Goal: Task Accomplishment & Management: Complete application form

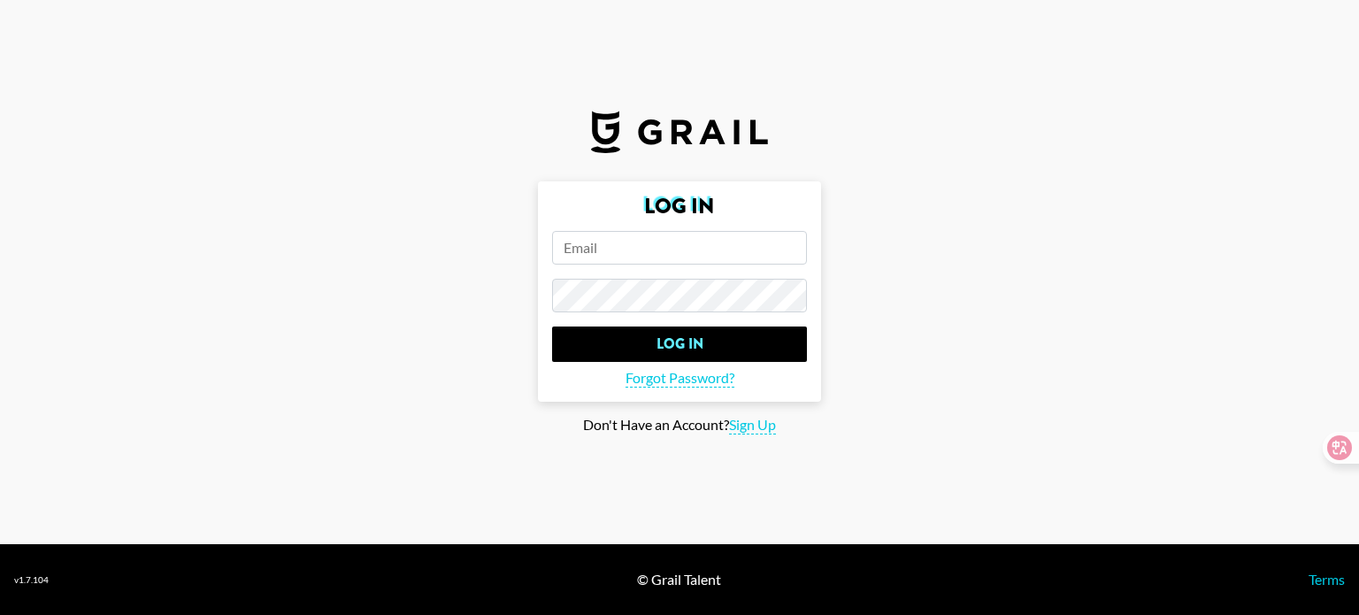
click at [651, 253] on input "email" at bounding box center [679, 248] width 255 height 34
type input "1293841061"
click at [750, 420] on span "Sign Up" at bounding box center [752, 425] width 47 height 19
type input "Sign Up"
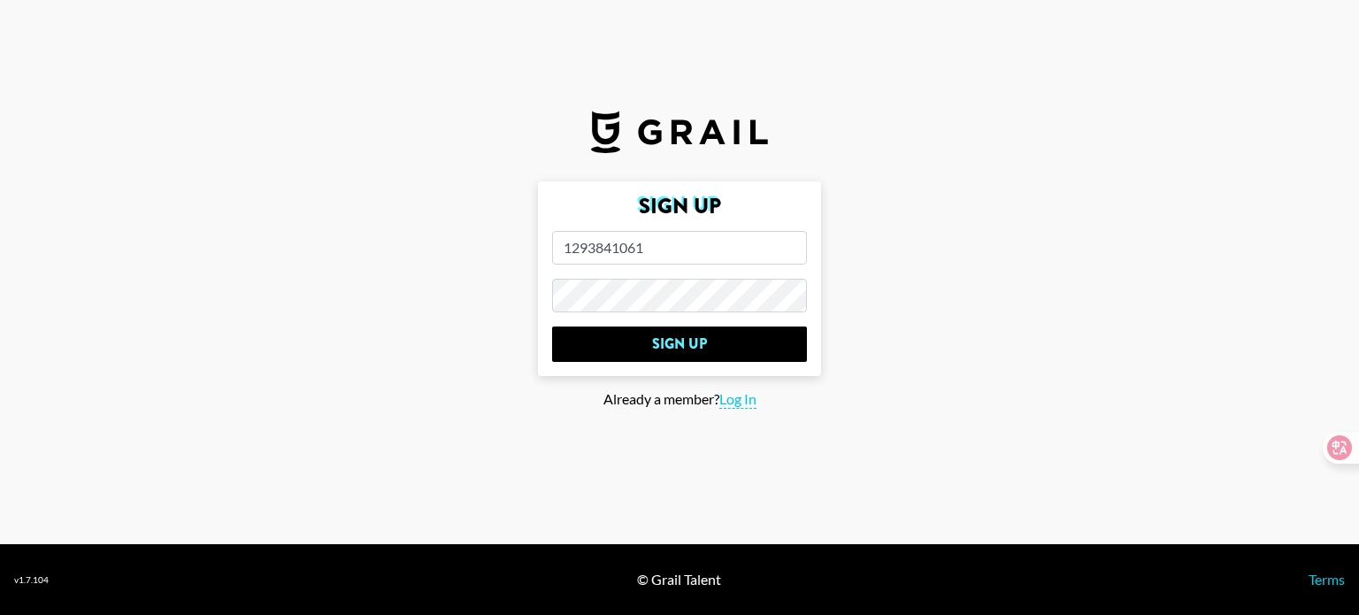
click at [676, 239] on input "1293841061" at bounding box center [679, 248] width 255 height 34
type input "[EMAIL_ADDRESS][DOMAIN_NAME]"
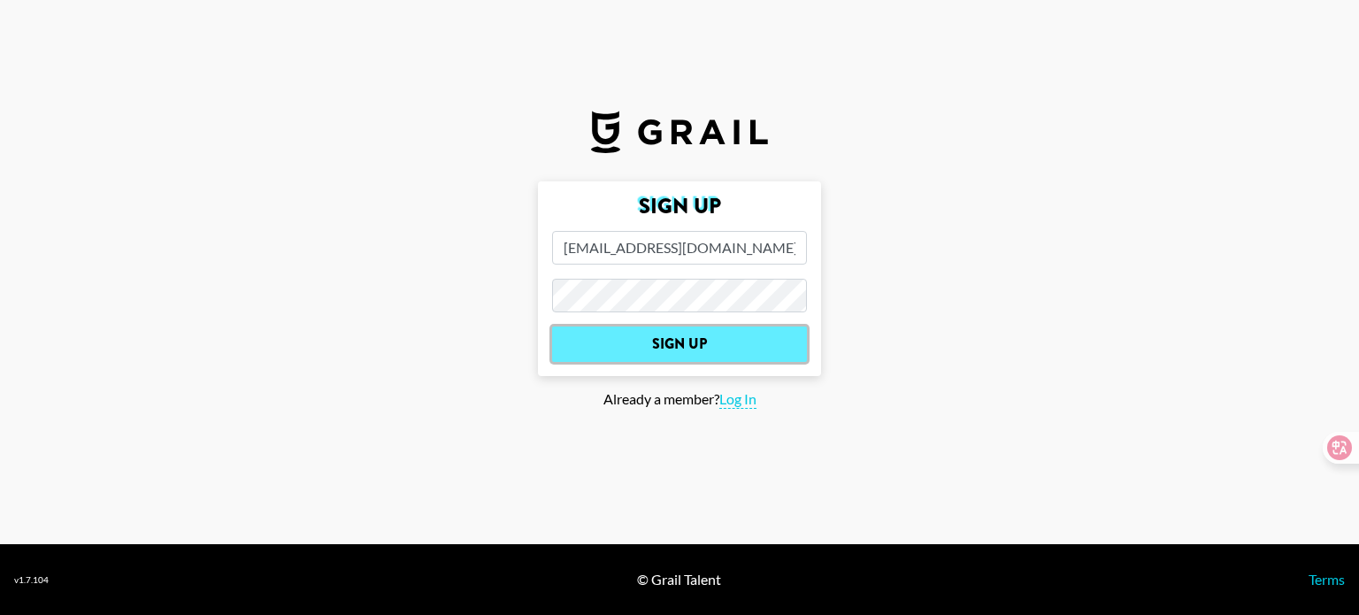
click at [658, 352] on input "Sign Up" at bounding box center [679, 343] width 255 height 35
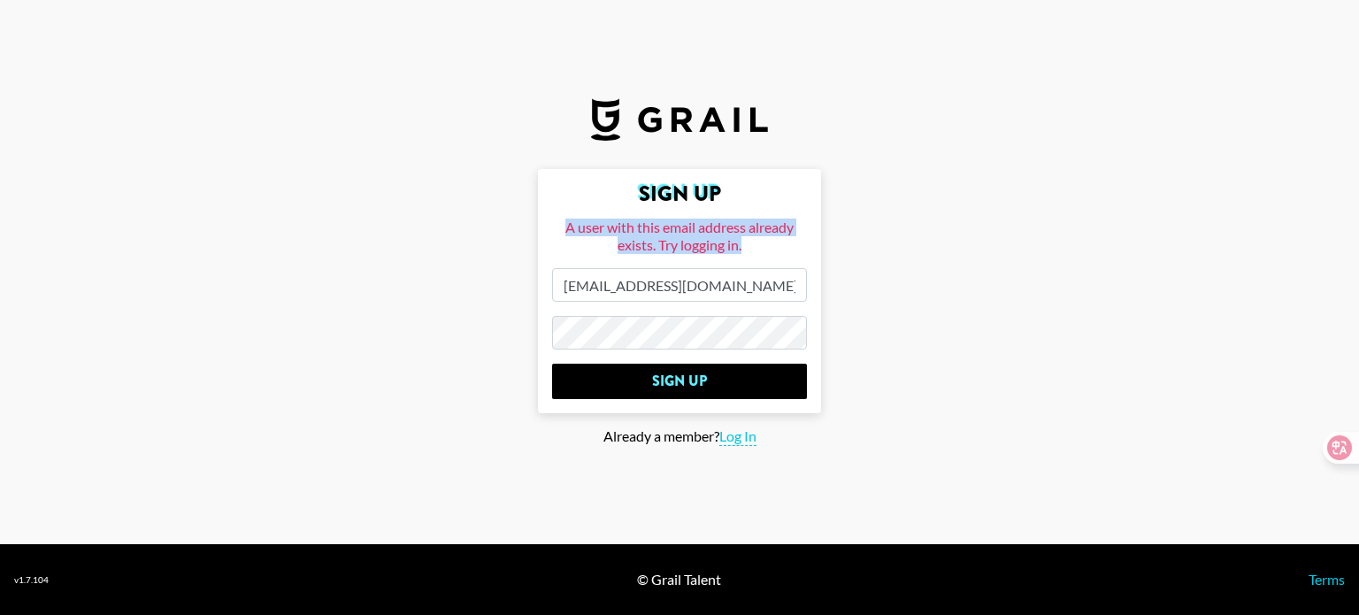
drag, startPoint x: 558, startPoint y: 221, endPoint x: 745, endPoint y: 244, distance: 188.1
click at [745, 244] on div "A user with this email address already exists. Try logging in." at bounding box center [679, 235] width 255 height 35
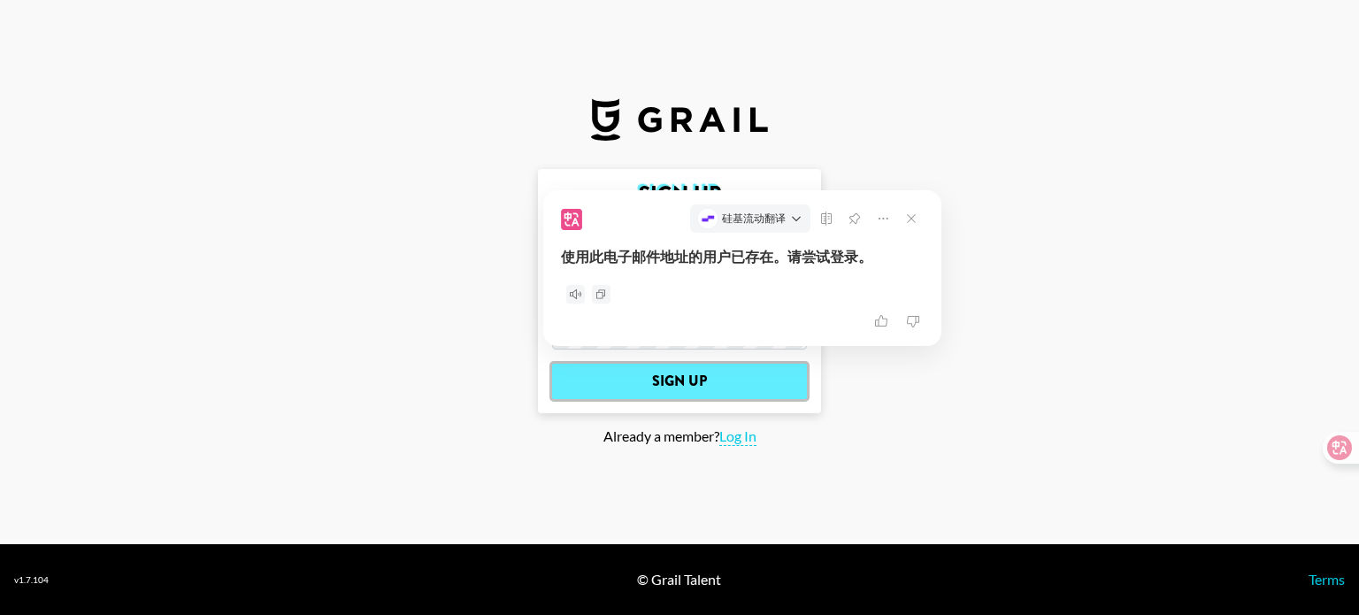
click at [688, 385] on input "Sign Up" at bounding box center [679, 381] width 255 height 35
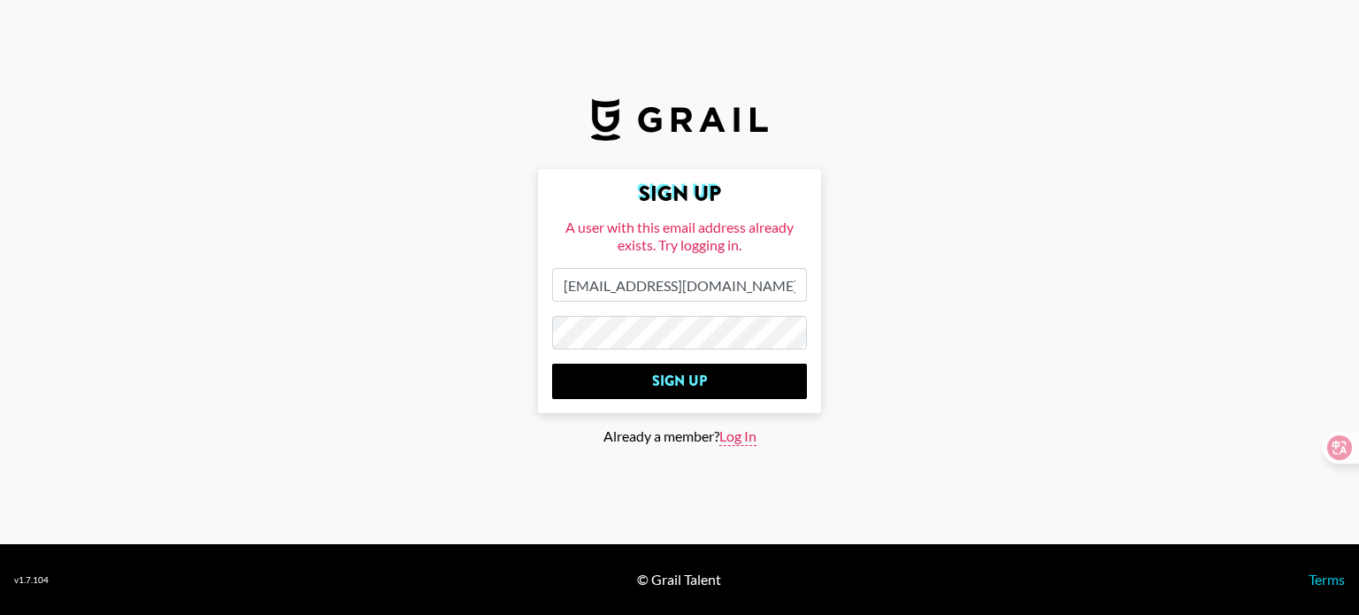
click at [734, 433] on span "Log In" at bounding box center [737, 436] width 37 height 19
type input "Log In"
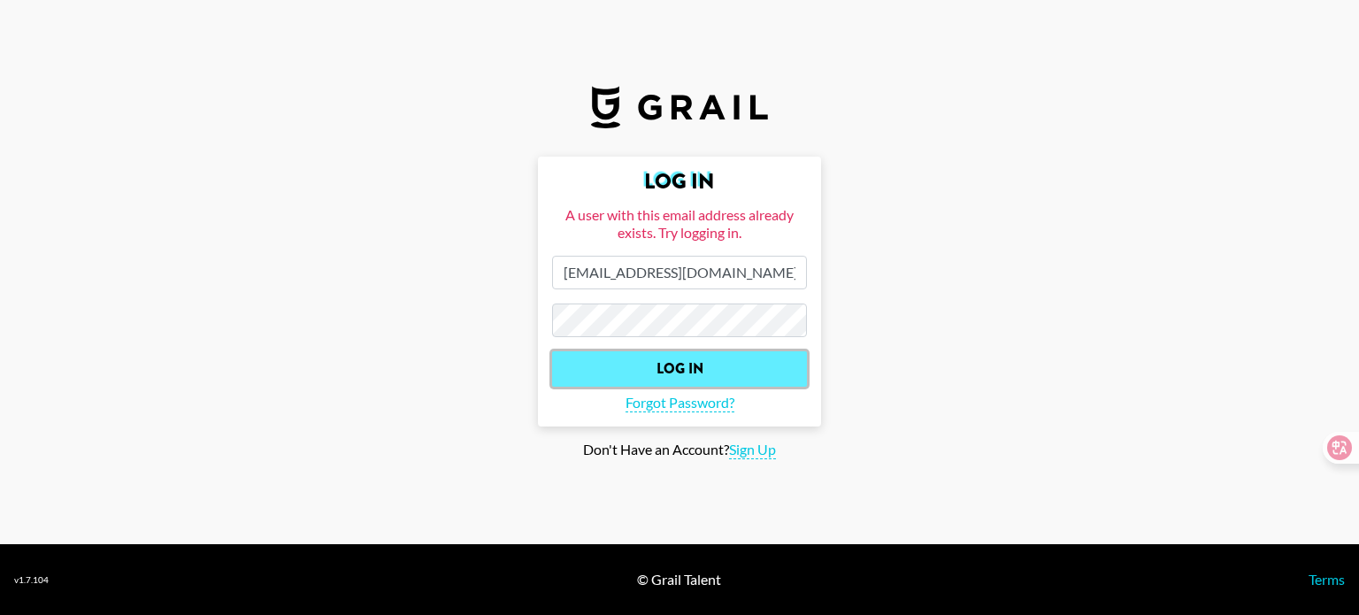
click at [686, 360] on input "Log In" at bounding box center [679, 368] width 255 height 35
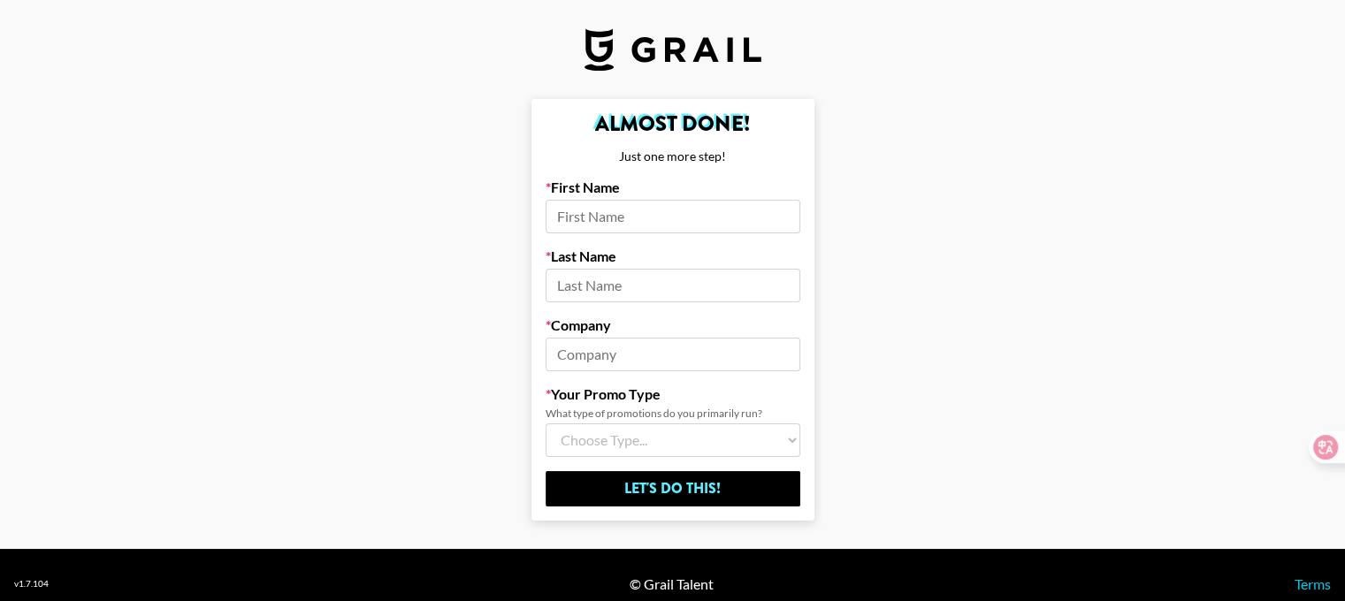
click at [676, 218] on input at bounding box center [673, 217] width 255 height 34
type input "l"
click at [546, 471] on input "Let's Do This!" at bounding box center [673, 488] width 255 height 35
type input "zy"
click at [546, 471] on input "Let's Do This!" at bounding box center [673, 488] width 255 height 35
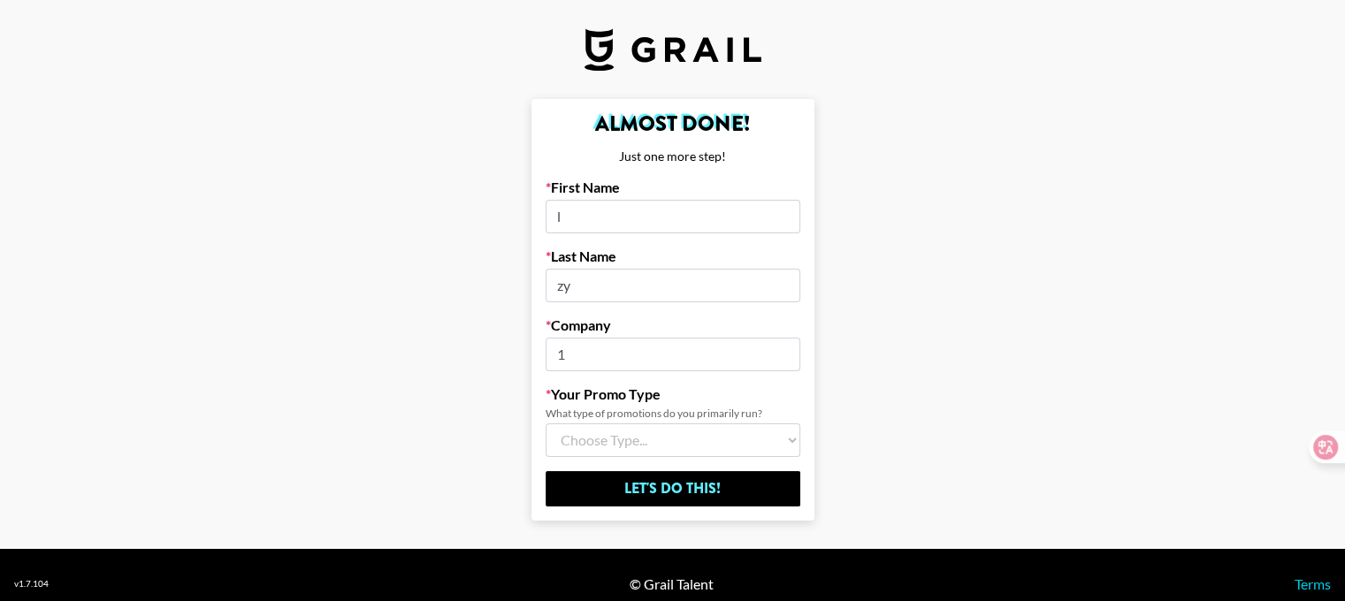
type input "1"
click at [773, 435] on select "Choose Type... Song Promos Brand Promos Both (I work at an Agency)" at bounding box center [673, 441] width 255 height 34
select select "Multi"
click at [552, 424] on select "Choose Type... Song Promos Brand Promos Both (I work at an Agency)" at bounding box center [673, 441] width 255 height 34
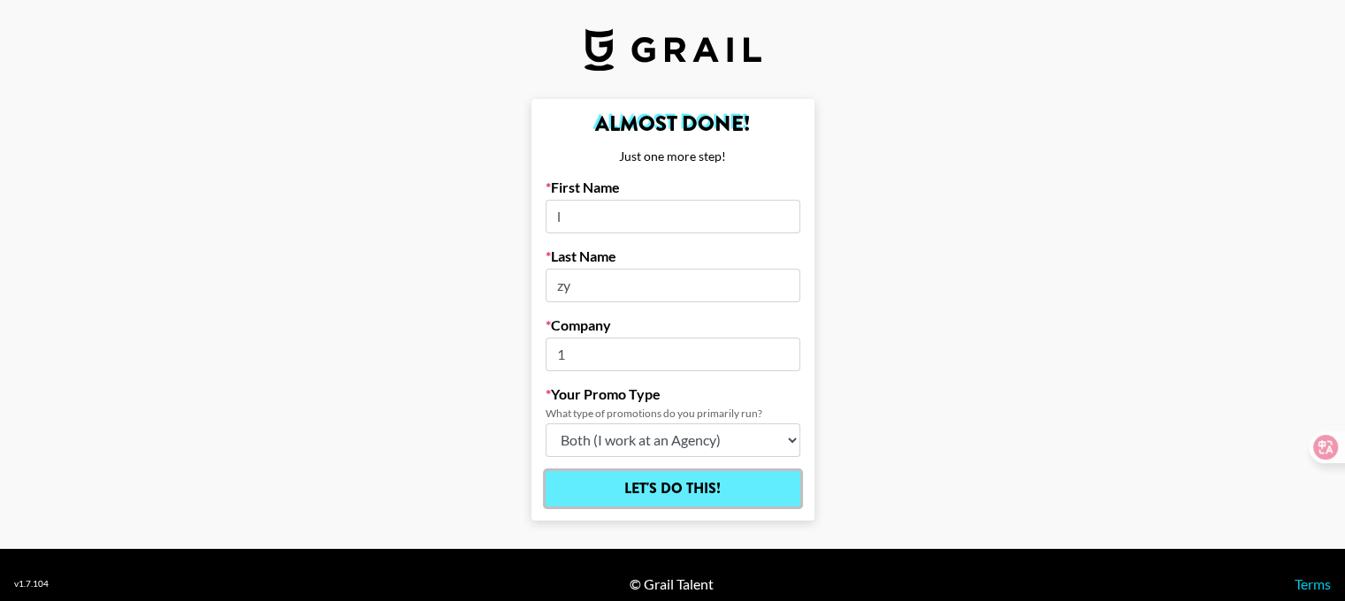
click at [615, 492] on input "Let's Do This!" at bounding box center [673, 488] width 255 height 35
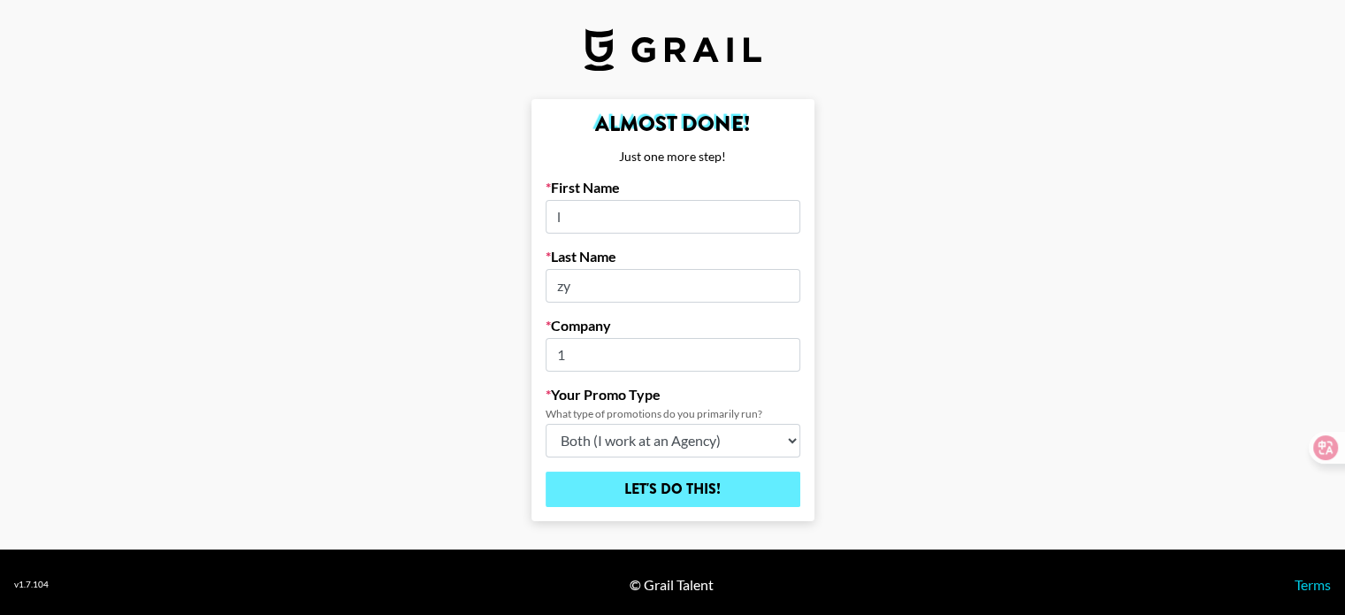
select select "Song"
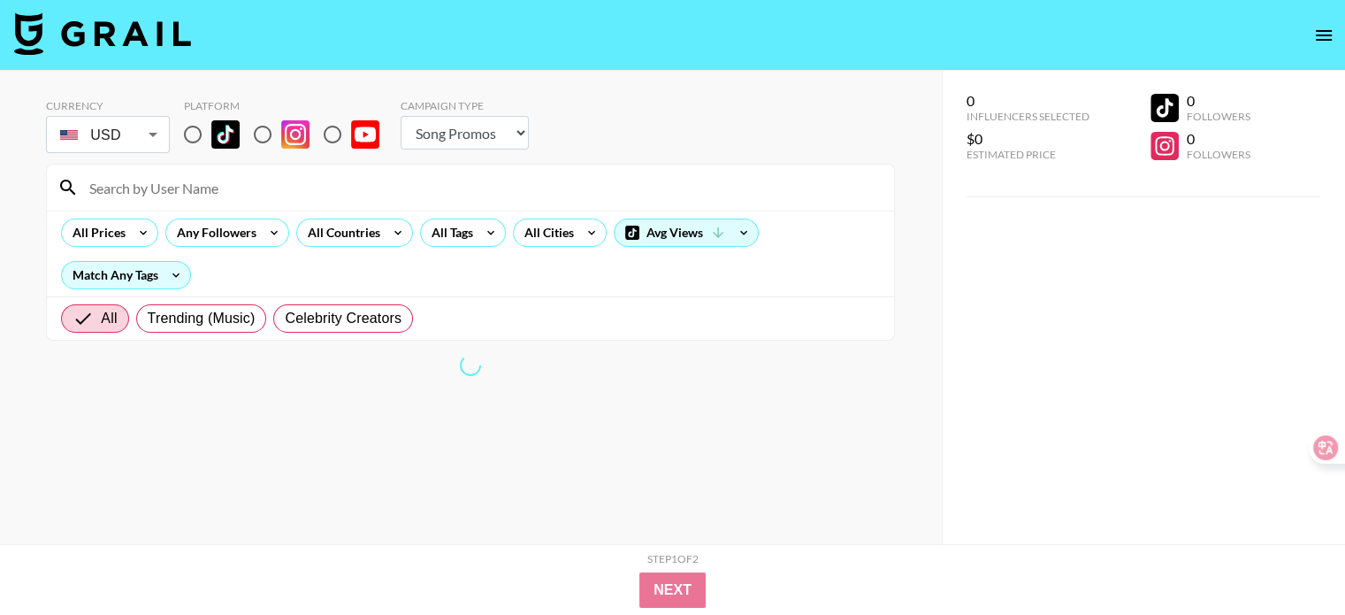
click at [155, 139] on body "Currency USD USD ​ Platform Campaign Type Choose Type... Song Promos Brand Prom…" at bounding box center [672, 343] width 1345 height 686
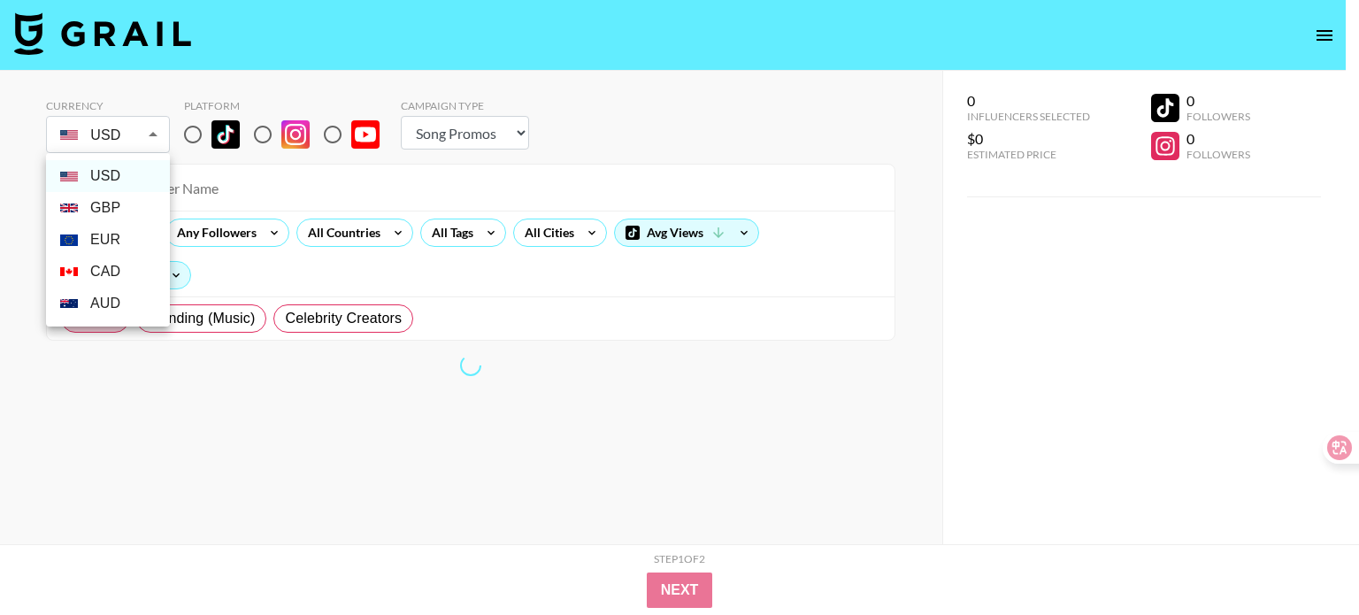
click at [101, 240] on li "EUR" at bounding box center [108, 240] width 124 height 32
type input "EUR"
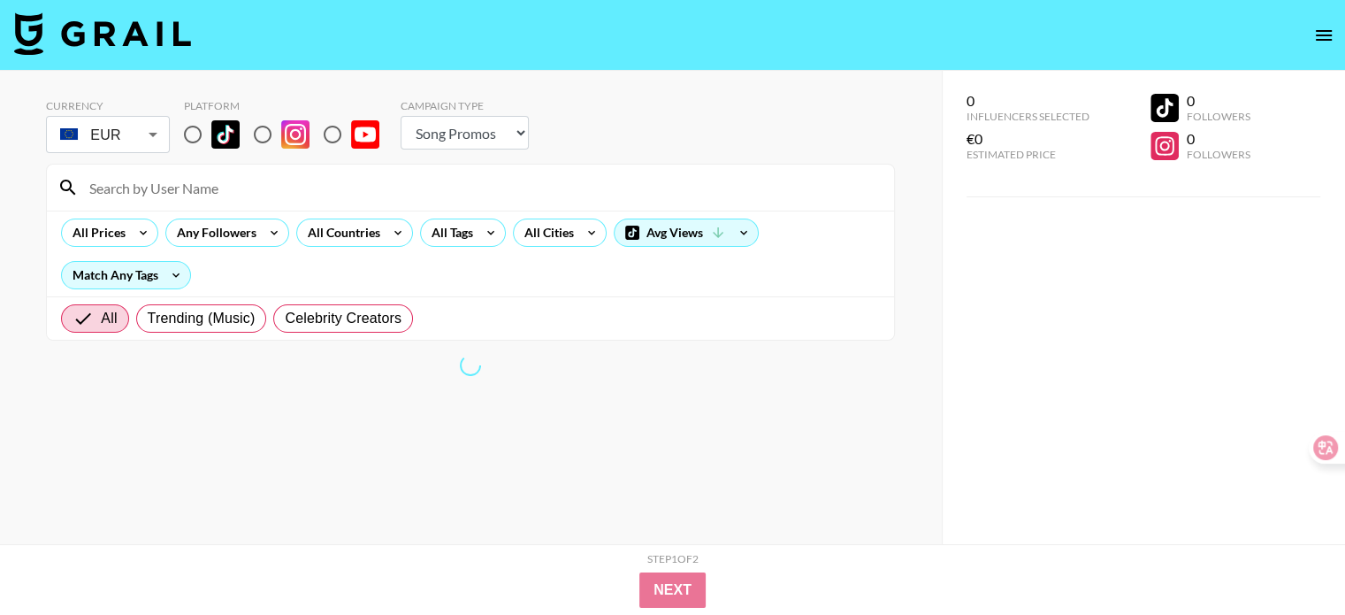
click at [267, 135] on input "radio" at bounding box center [262, 134] width 37 height 37
radio input "true"
click at [136, 236] on icon at bounding box center [143, 232] width 28 height 27
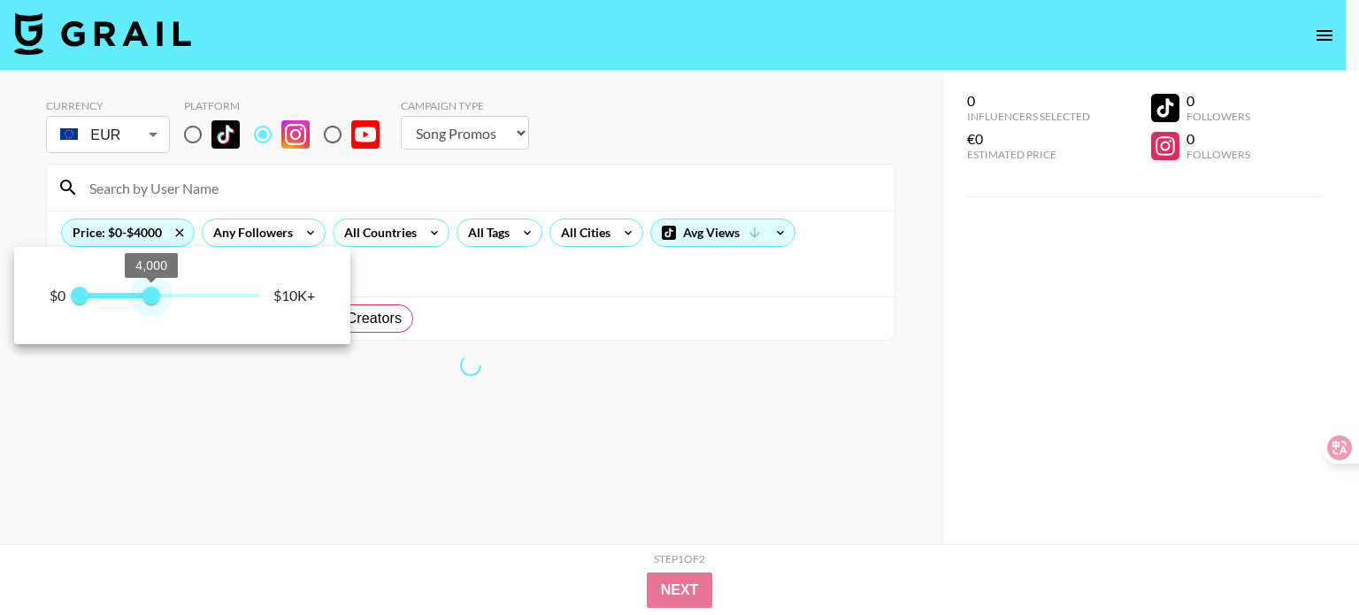
drag, startPoint x: 258, startPoint y: 300, endPoint x: 150, endPoint y: 294, distance: 108.1
click at [150, 294] on span "4,000" at bounding box center [151, 296] width 18 height 18
type input "2750"
drag, startPoint x: 150, startPoint y: 294, endPoint x: 129, endPoint y: 292, distance: 21.3
click at [129, 292] on span "3,000" at bounding box center [134, 296] width 18 height 18
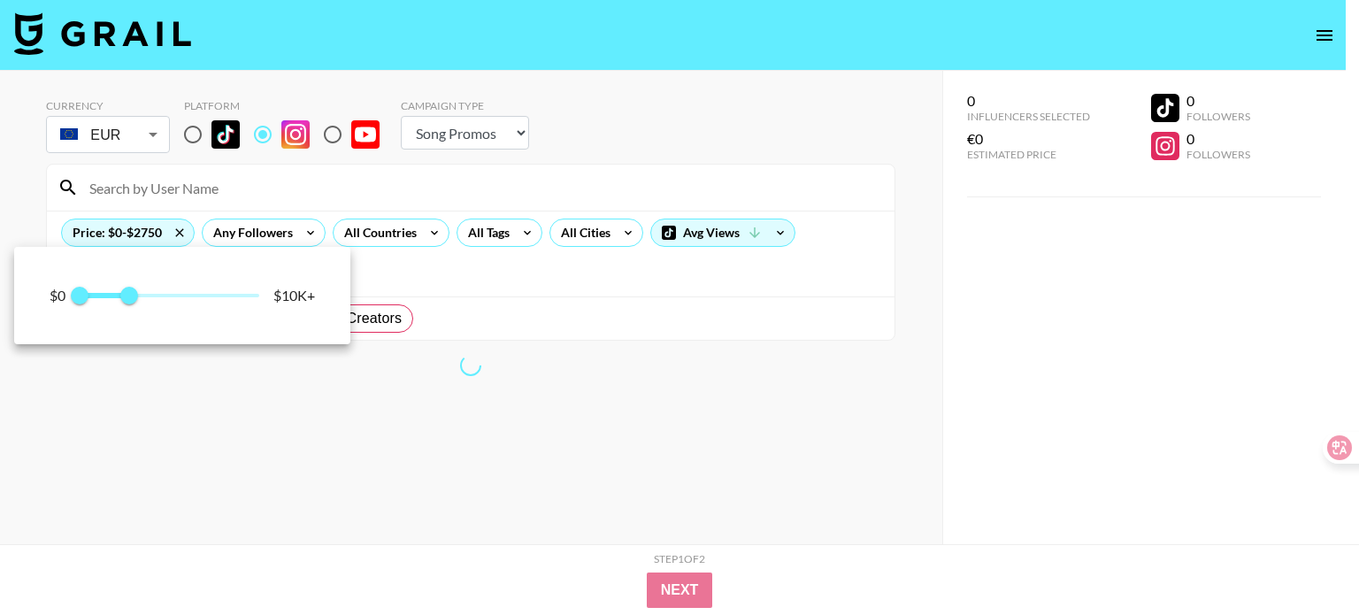
click at [299, 226] on div at bounding box center [679, 307] width 1359 height 615
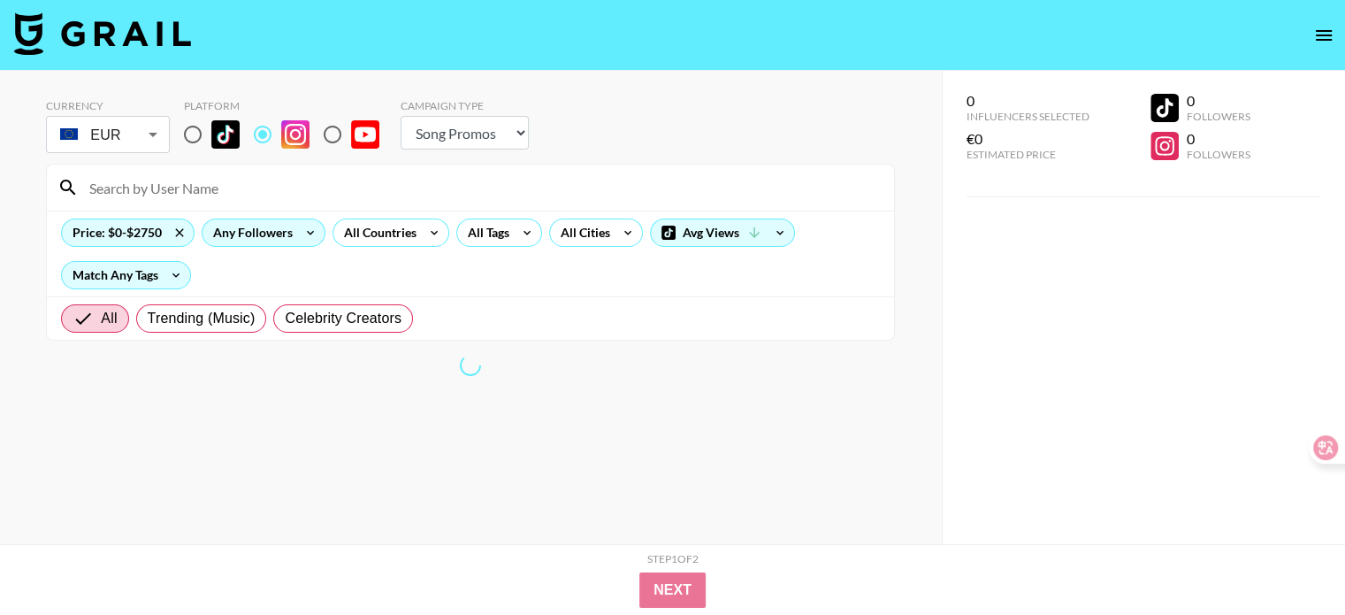
click at [306, 226] on icon at bounding box center [310, 232] width 28 height 27
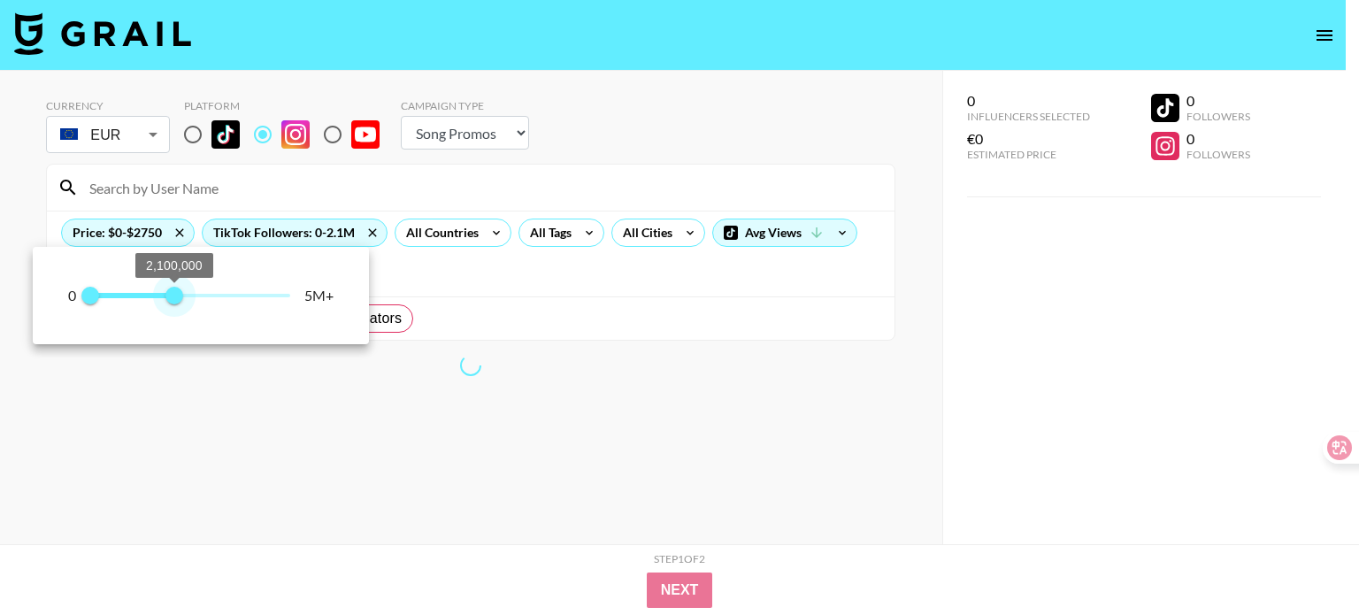
drag, startPoint x: 288, startPoint y: 300, endPoint x: 157, endPoint y: 292, distance: 131.2
click at [165, 292] on span "2,100,000" at bounding box center [174, 296] width 18 height 18
click at [157, 292] on span "1,700,000" at bounding box center [158, 296] width 18 height 18
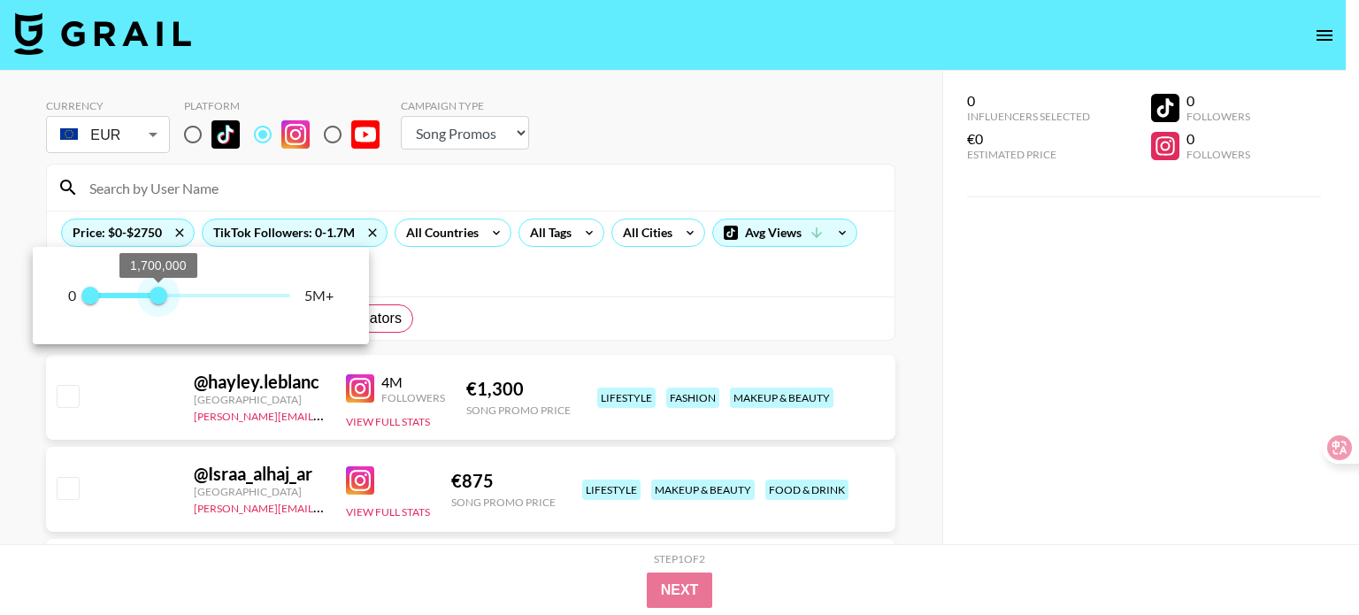
click at [157, 292] on span "1,700,000" at bounding box center [158, 296] width 18 height 18
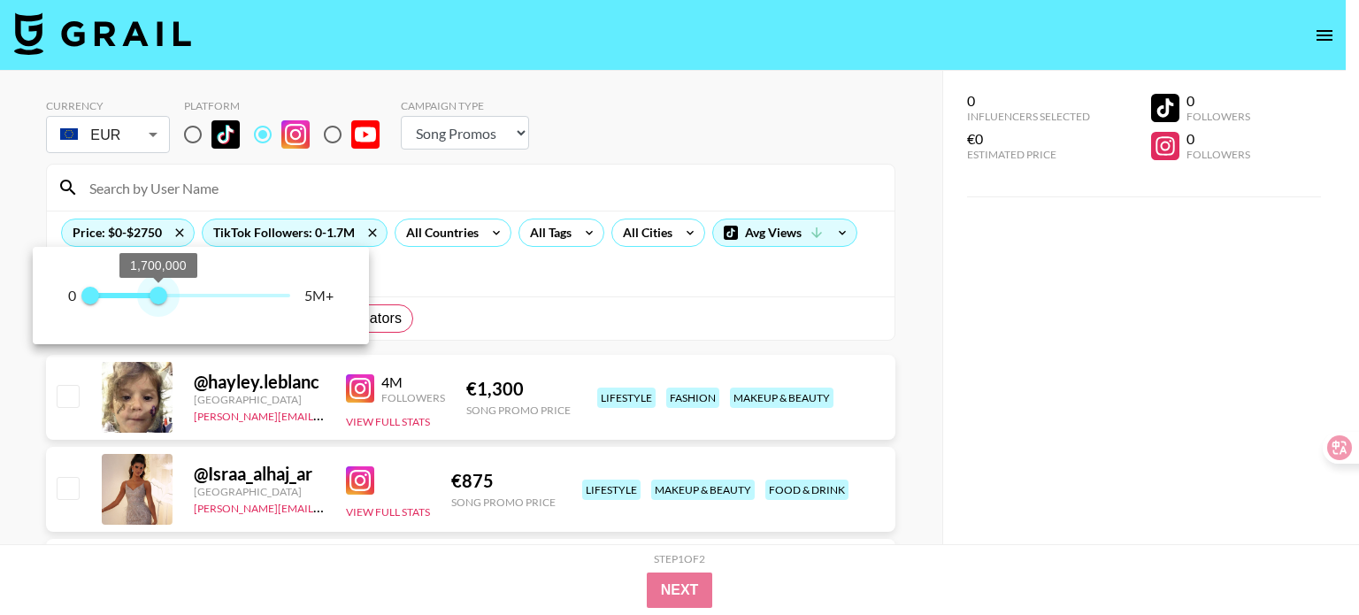
click at [157, 292] on span "1,700,000" at bounding box center [158, 296] width 18 height 18
drag, startPoint x: 162, startPoint y: 300, endPoint x: 134, endPoint y: 300, distance: 27.4
click at [134, 300] on span "1,100,000" at bounding box center [135, 296] width 18 height 18
click at [127, 300] on span "900,000" at bounding box center [127, 296] width 18 height 18
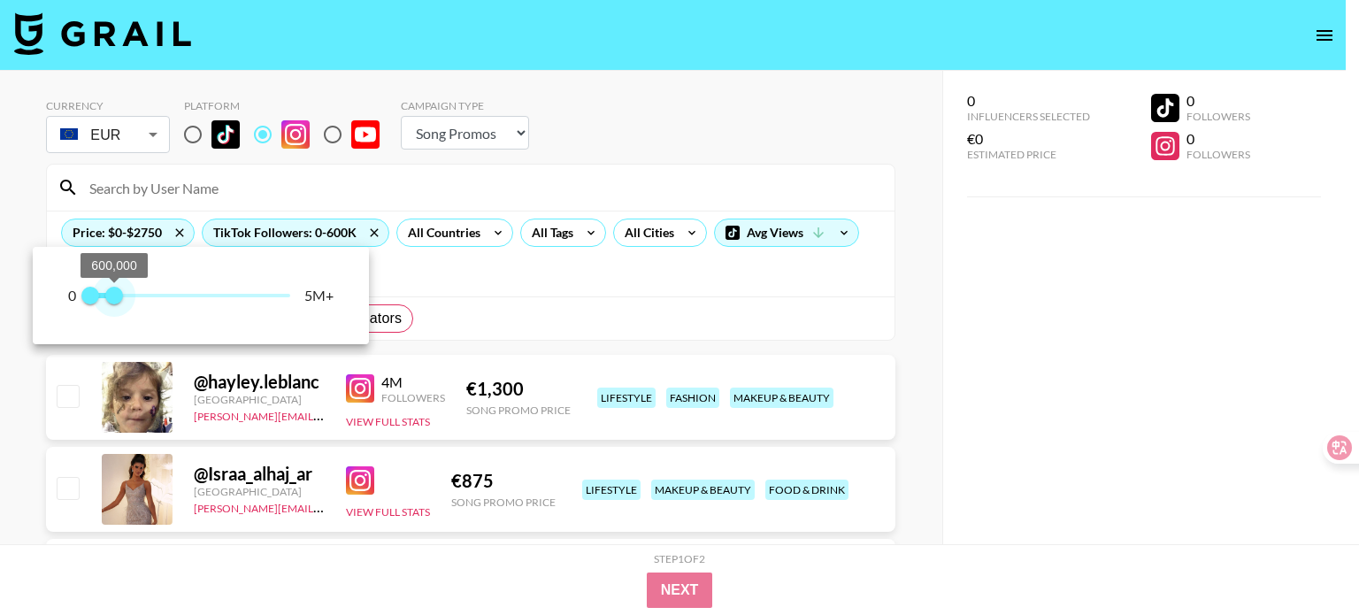
drag, startPoint x: 127, startPoint y: 300, endPoint x: 114, endPoint y: 298, distance: 13.4
click at [114, 298] on span "600,000" at bounding box center [114, 296] width 18 height 18
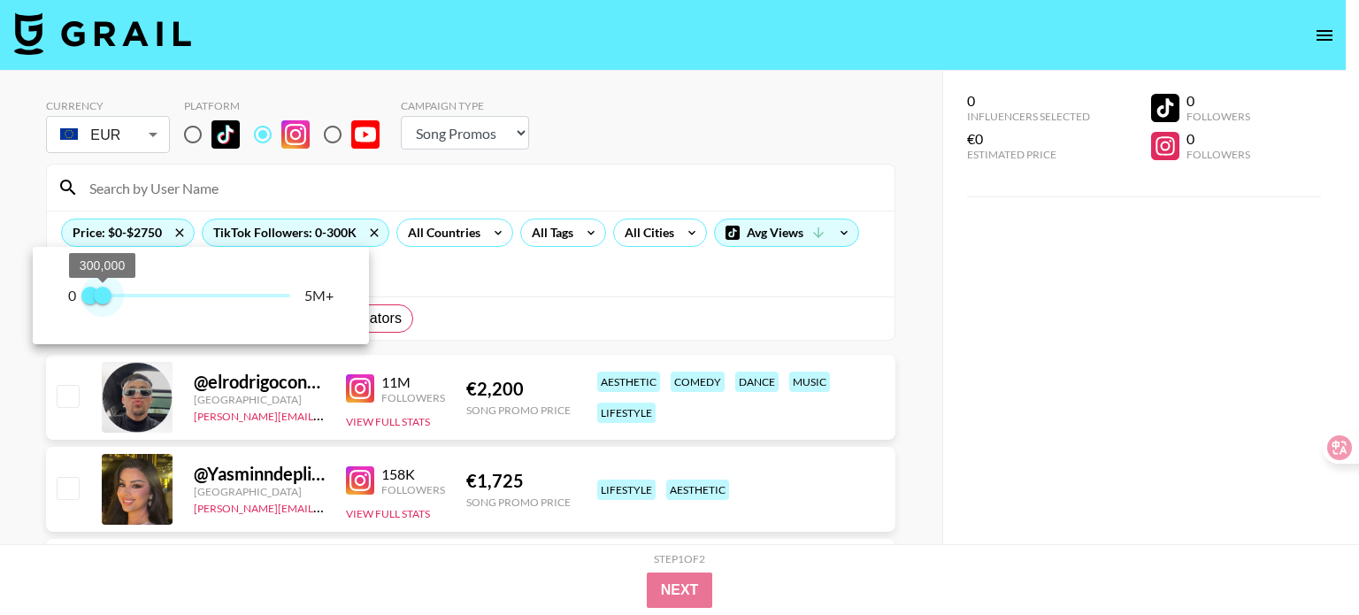
type input "200000"
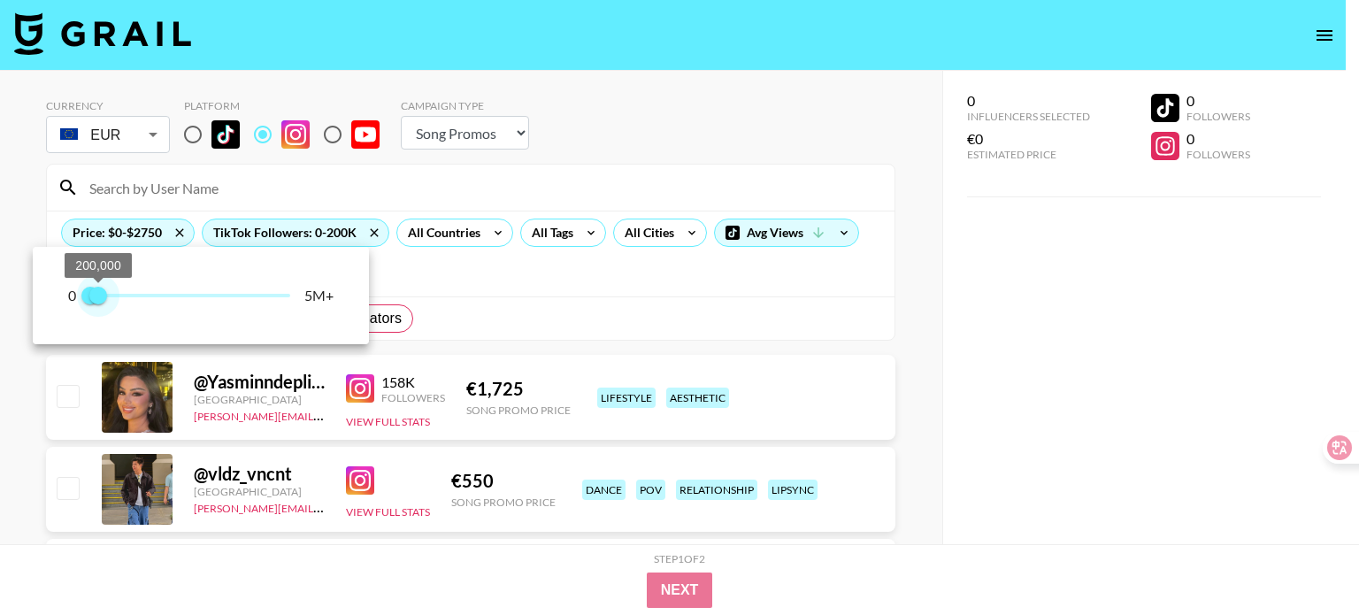
drag, startPoint x: 110, startPoint y: 292, endPoint x: 100, endPoint y: 292, distance: 9.7
click at [100, 292] on span "200,000" at bounding box center [98, 296] width 18 height 18
click at [506, 291] on div at bounding box center [679, 307] width 1359 height 615
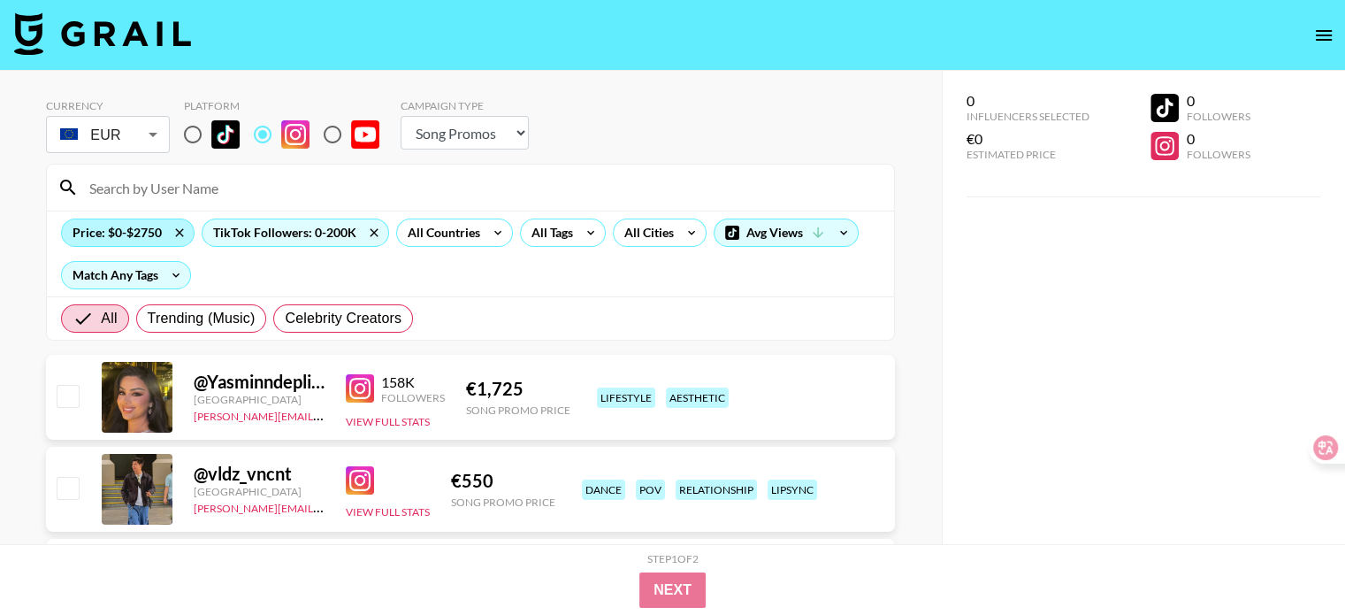
click at [142, 223] on div "Price: $0-$2750" at bounding box center [128, 232] width 132 height 27
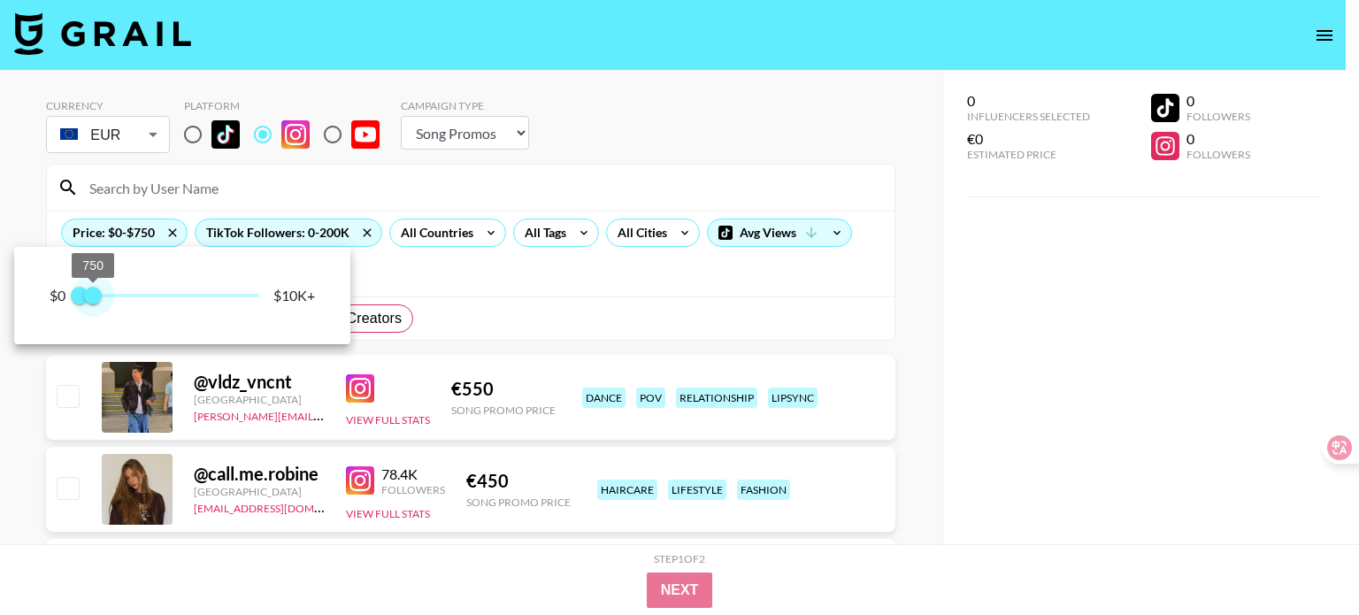
type input "1000"
drag, startPoint x: 118, startPoint y: 300, endPoint x: 97, endPoint y: 298, distance: 20.4
click at [97, 298] on span "1,000" at bounding box center [97, 296] width 18 height 18
click at [448, 286] on div at bounding box center [679, 307] width 1359 height 615
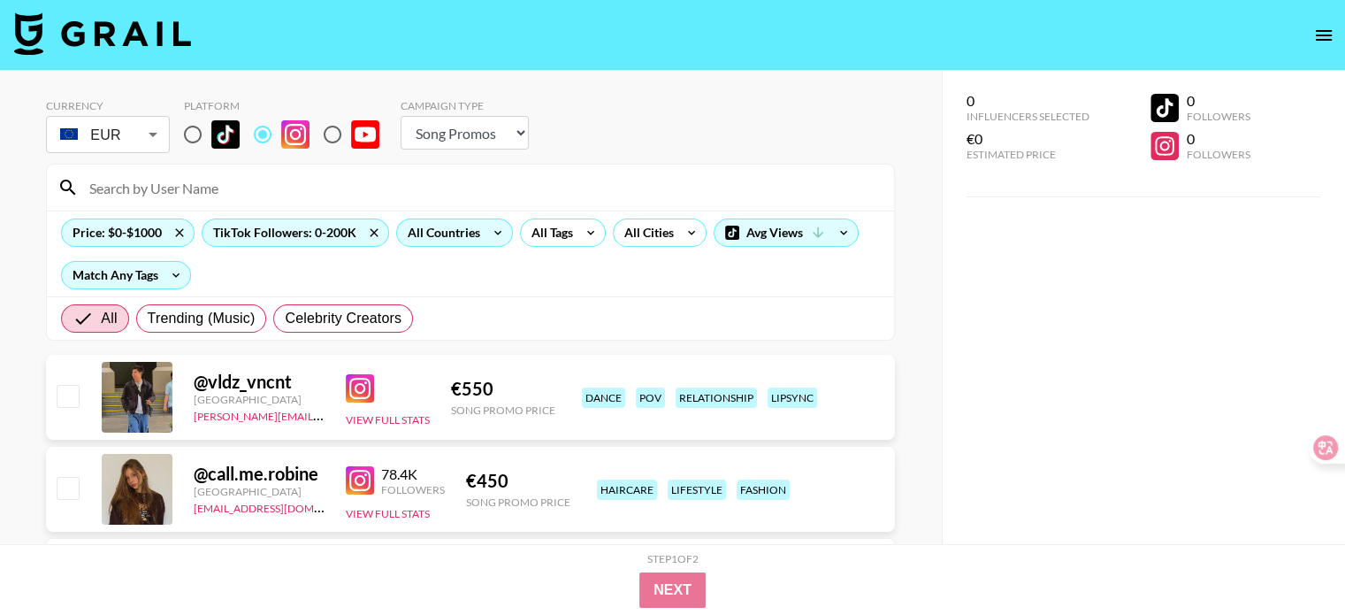
click at [493, 234] on icon at bounding box center [498, 232] width 28 height 27
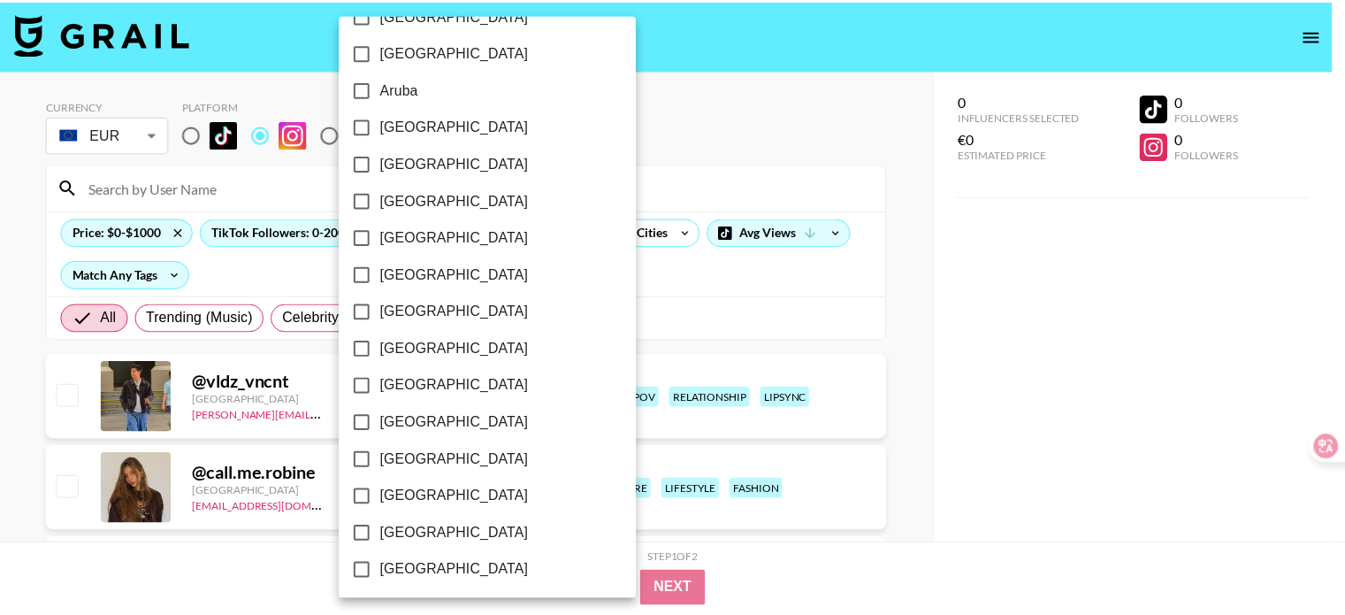
scroll to position [474, 0]
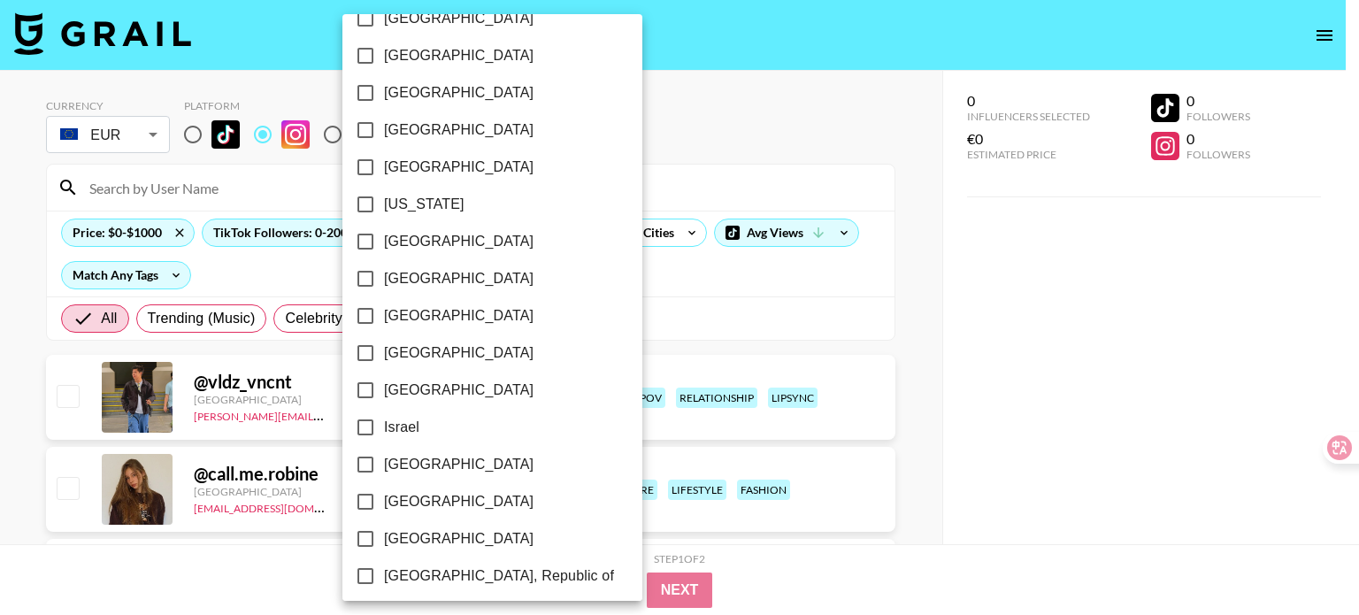
click at [361, 252] on input "[GEOGRAPHIC_DATA]" at bounding box center [365, 241] width 37 height 37
checkbox input "true"
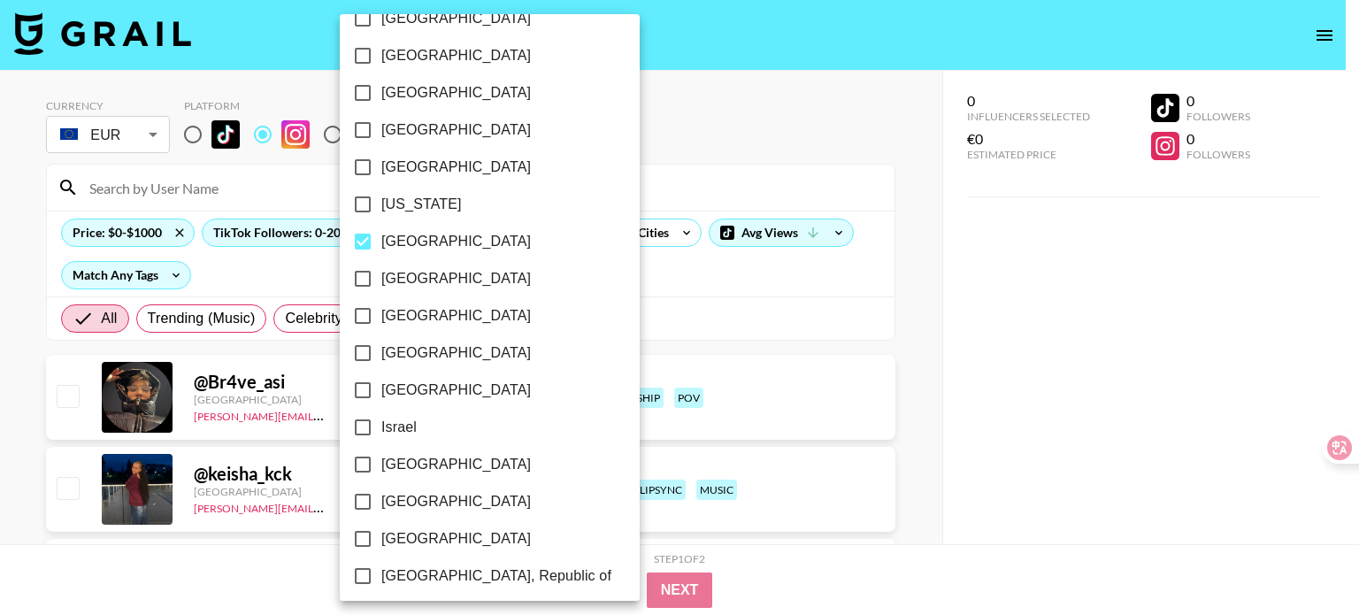
click at [636, 303] on div at bounding box center [679, 307] width 1359 height 615
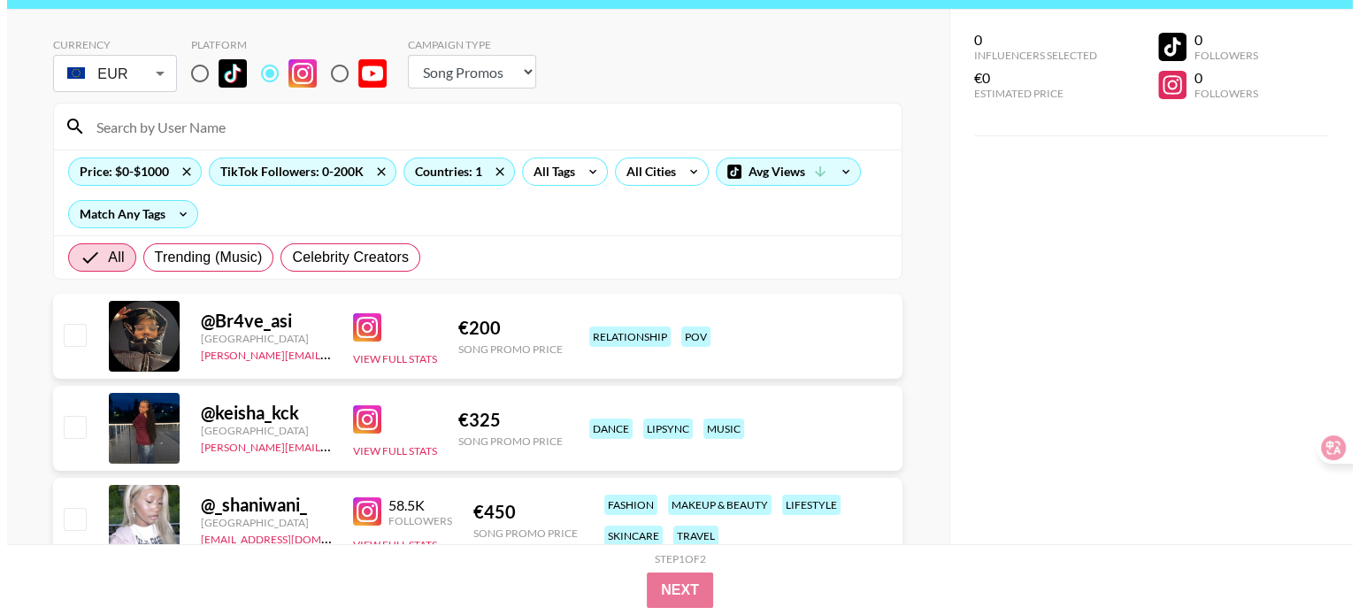
scroll to position [0, 0]
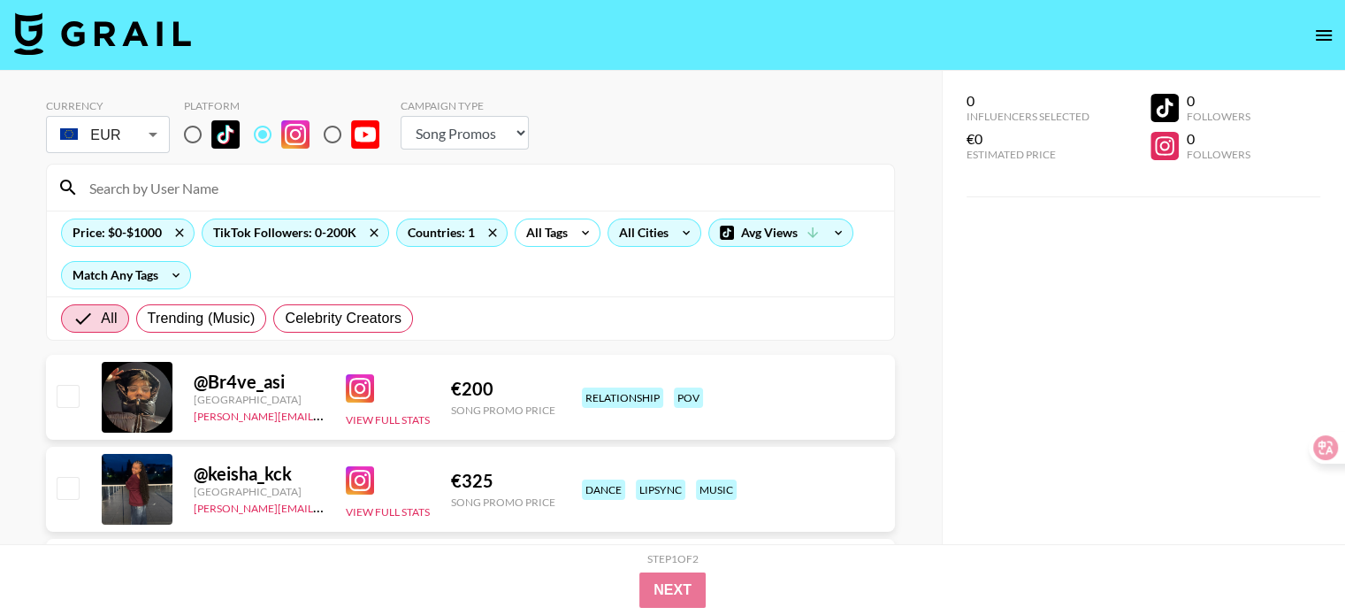
click at [680, 226] on icon at bounding box center [686, 232] width 28 height 27
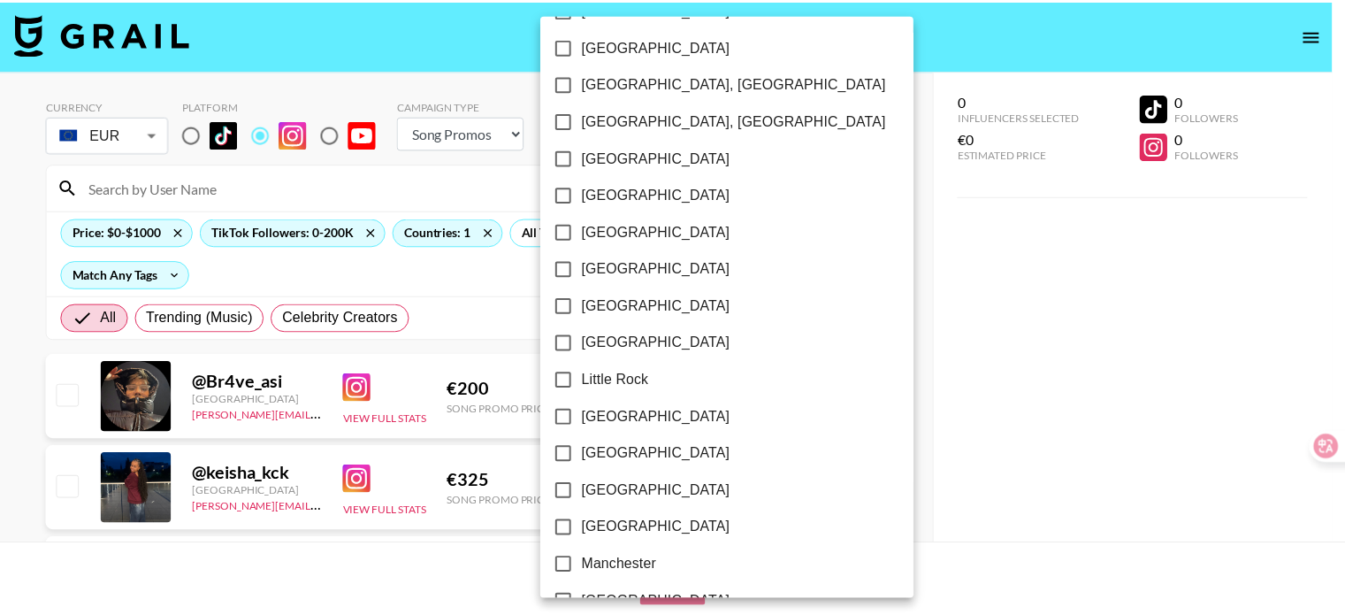
scroll to position [1061, 0]
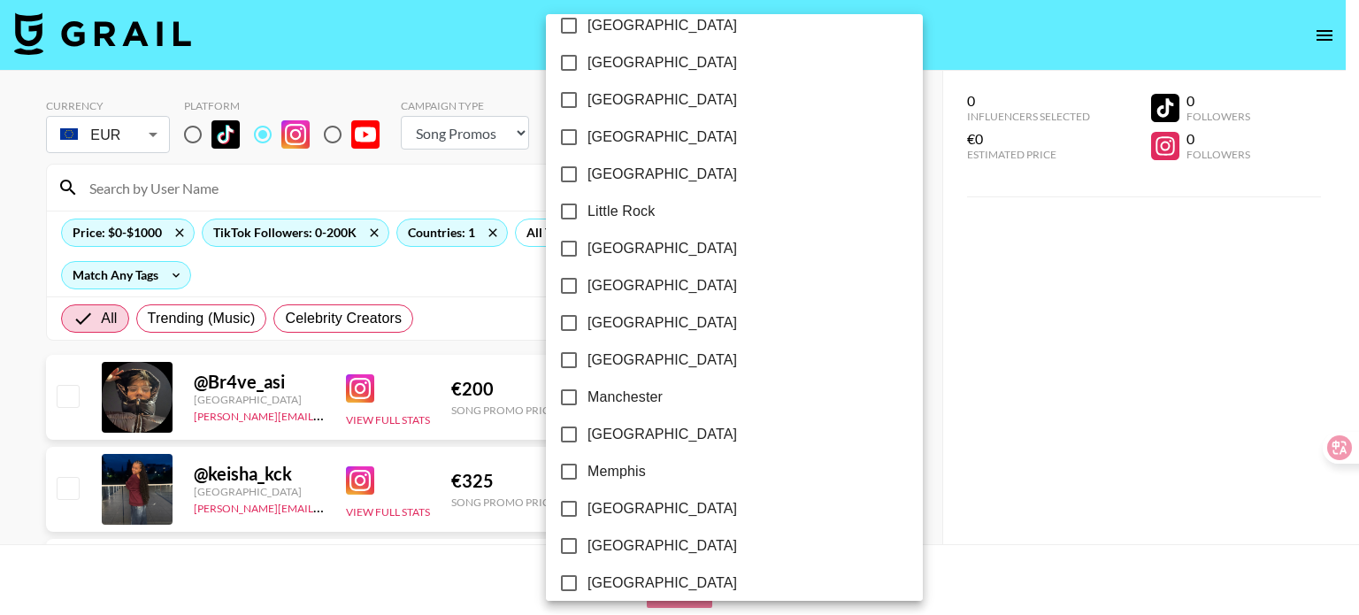
click at [884, 282] on div at bounding box center [679, 307] width 1359 height 615
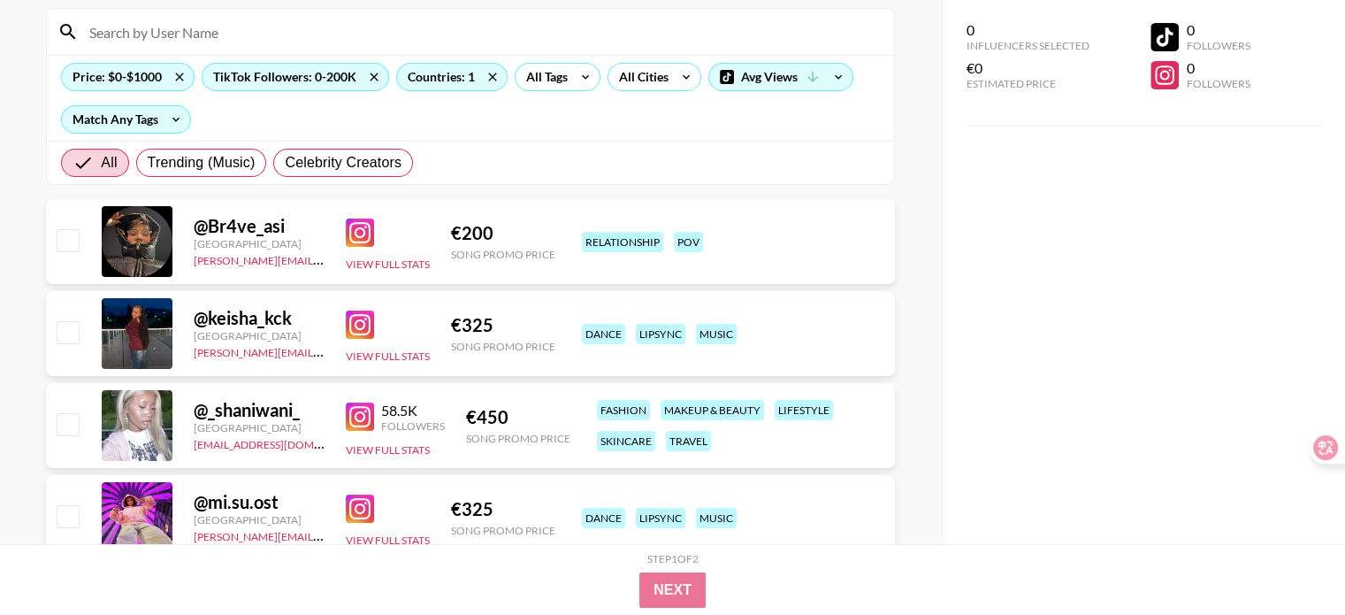
scroll to position [0, 0]
